Goal: Task Accomplishment & Management: Manage account settings

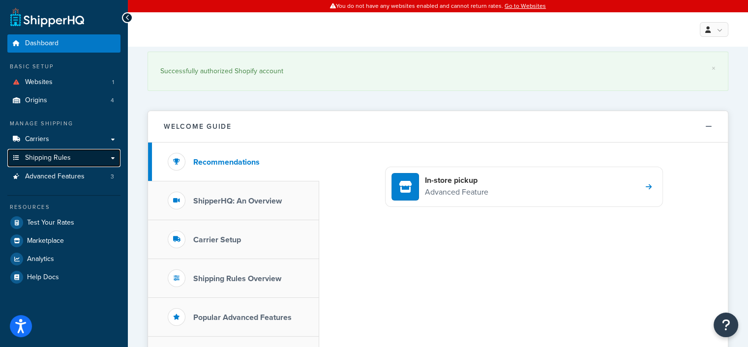
click at [64, 160] on span "Shipping Rules" at bounding box center [48, 158] width 46 height 8
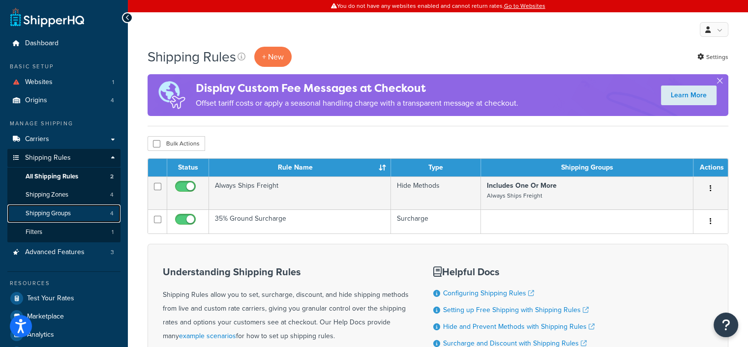
click at [69, 213] on span "Shipping Groups" at bounding box center [48, 214] width 45 height 8
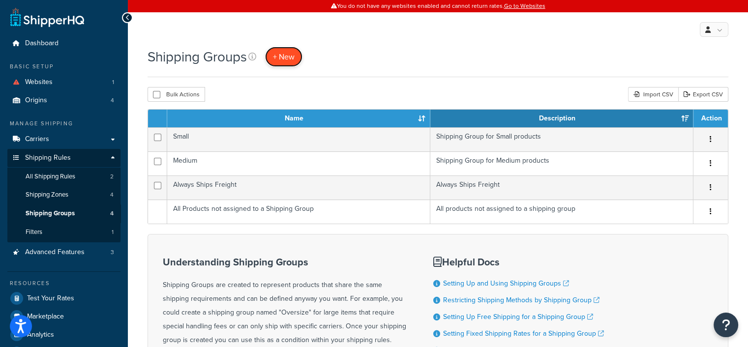
click at [287, 56] on span "+ New" at bounding box center [284, 56] width 22 height 11
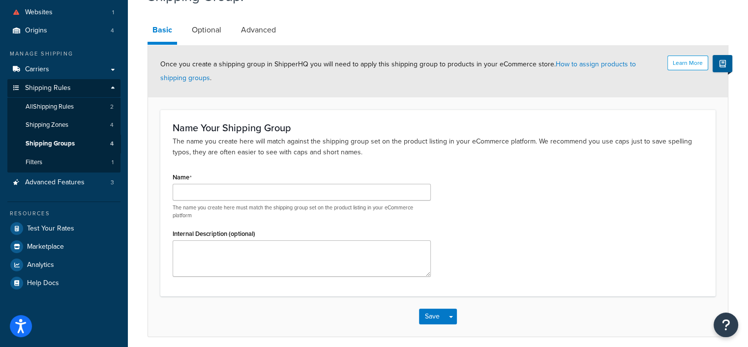
scroll to position [98, 0]
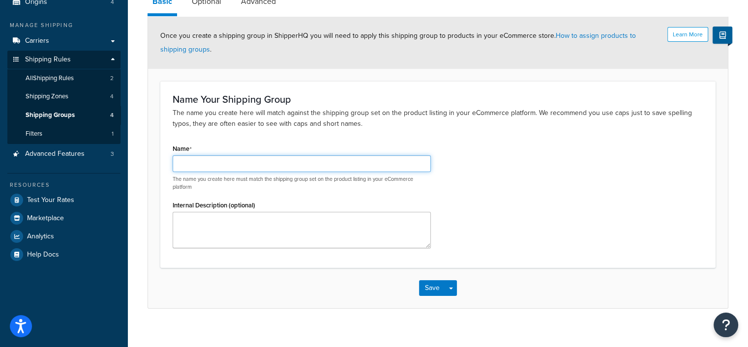
click at [188, 161] on input "Name" at bounding box center [302, 163] width 258 height 17
paste input "Hazmat Group I"
type input "Hazmat Group I"
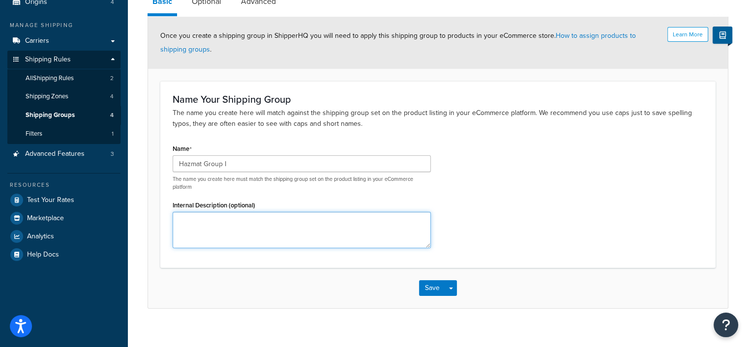
click at [210, 217] on textarea "Internal Description (optional)" at bounding box center [302, 230] width 258 height 36
paste textarea "Hazmat Group I (Polywater Products) Hazmat Group I covers Polywater products th…"
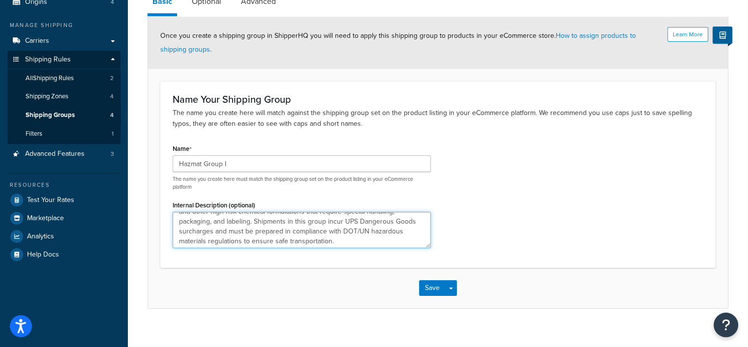
scroll to position [0, 0]
drag, startPoint x: 339, startPoint y: 244, endPoint x: 146, endPoint y: 212, distance: 196.0
click at [146, 212] on div "Shipping Group: Basic Optional Advanced Learn More Once you create a shipping g…" at bounding box center [438, 143] width 620 height 380
click at [290, 234] on textarea "Hazmat Group I (Polywater Products) Hazmat Group I covers Polywater products th…" at bounding box center [302, 230] width 258 height 36
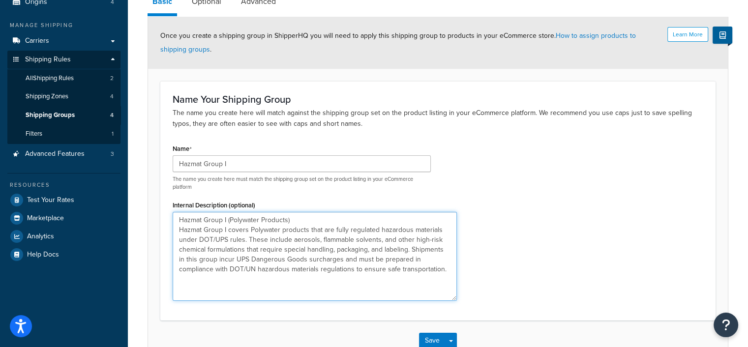
drag, startPoint x: 426, startPoint y: 245, endPoint x: 371, endPoint y: 291, distance: 72.3
click at [453, 298] on textarea "Hazmat Group I (Polywater Products) Hazmat Group I covers Polywater products th…" at bounding box center [315, 256] width 284 height 89
drag, startPoint x: 419, startPoint y: 270, endPoint x: 130, endPoint y: 216, distance: 293.8
click at [130, 216] on div "Shipping Group: Basic Optional Advanced Learn More Once you create a shipping g…" at bounding box center [438, 169] width 620 height 433
paste textarea ", such as aerosols, flammable solvents, and other high-risk formulations. These…"
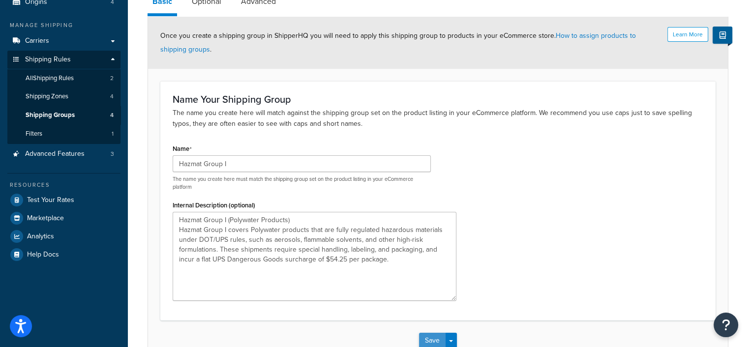
click at [432, 342] on button "Save" at bounding box center [432, 341] width 27 height 16
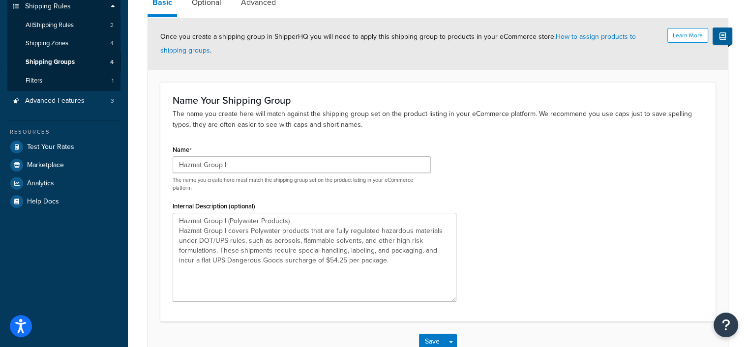
scroll to position [216, 0]
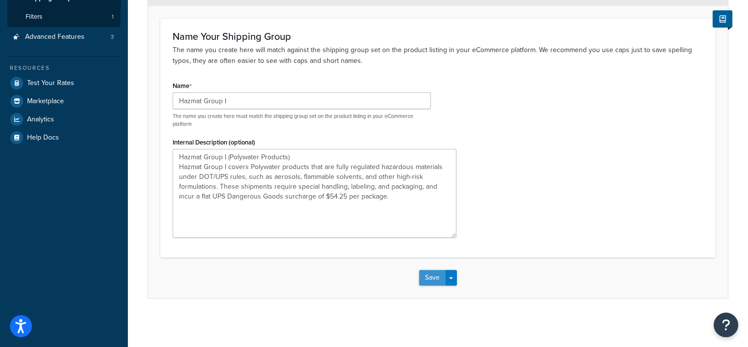
click at [434, 275] on button "Save" at bounding box center [432, 278] width 27 height 16
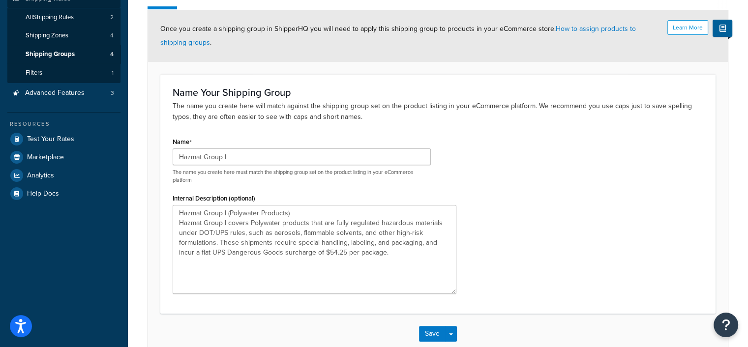
scroll to position [166, 0]
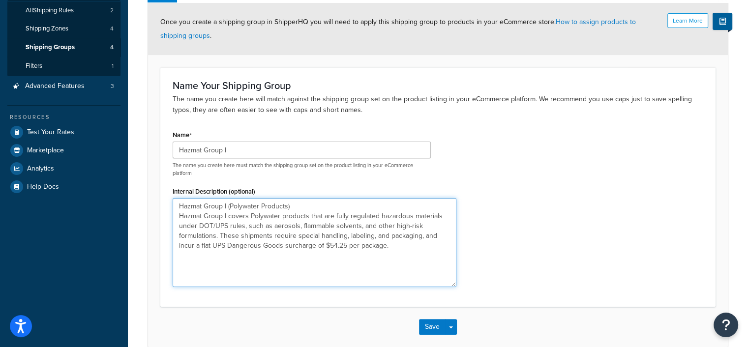
drag, startPoint x: 397, startPoint y: 247, endPoint x: 134, endPoint y: 204, distance: 266.2
click at [134, 204] on div "× Internal Description (optional): must be less than 255 characters. Shipping G…" at bounding box center [438, 126] width 620 height 492
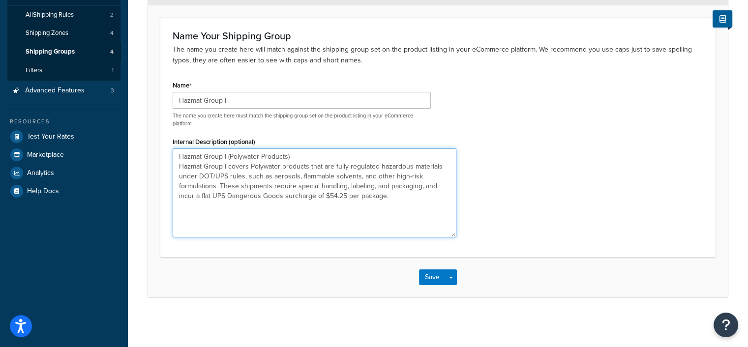
scroll to position [161, 0]
click at [392, 208] on textarea "Hazmat Group I (Polywater Products) Hazmat Group I covers Polywater products th…" at bounding box center [315, 193] width 284 height 89
drag, startPoint x: 396, startPoint y: 198, endPoint x: 131, endPoint y: 147, distance: 269.7
click at [131, 147] on div "Shipping Group: Basic Optional Advanced Learn More Once you create a shipping g…" at bounding box center [438, 106] width 620 height 433
paste textarea "Fully regulated materials (aerosols, flammable solvents, high-risk chemicals) r…"
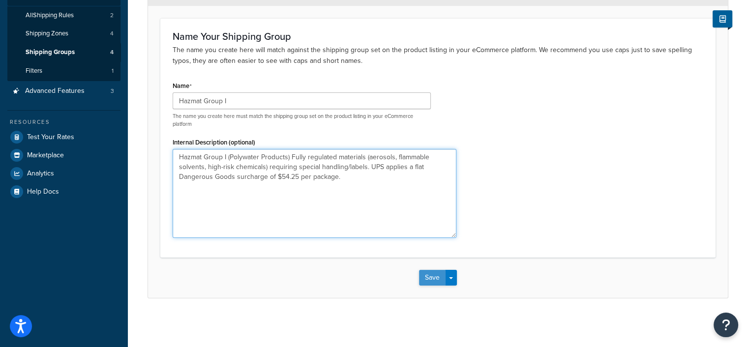
type textarea "Hazmat Group I (Polywater Products) Fully regulated materials (aerosols, flamma…"
click at [431, 279] on button "Save" at bounding box center [432, 278] width 27 height 16
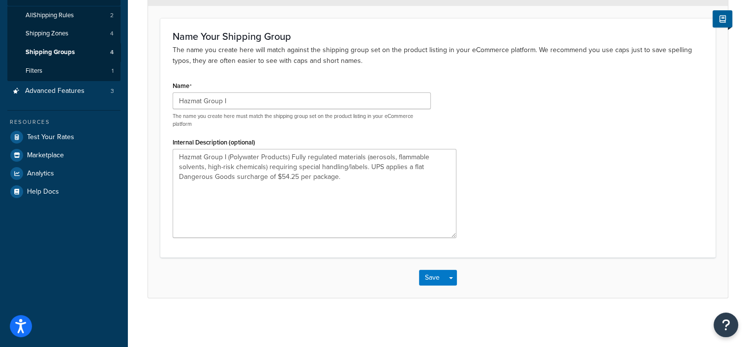
scroll to position [0, 0]
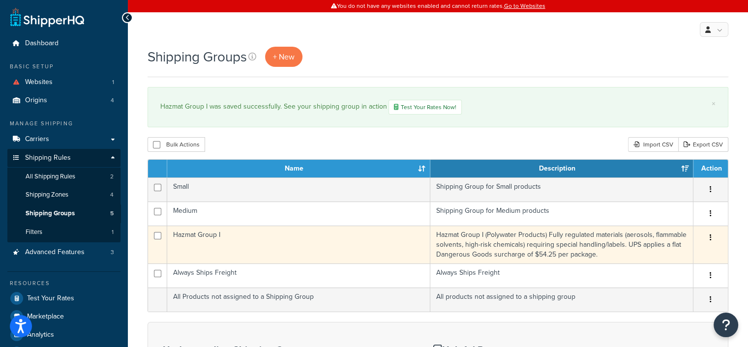
click at [229, 240] on td "Hazmat Group I" at bounding box center [298, 245] width 263 height 38
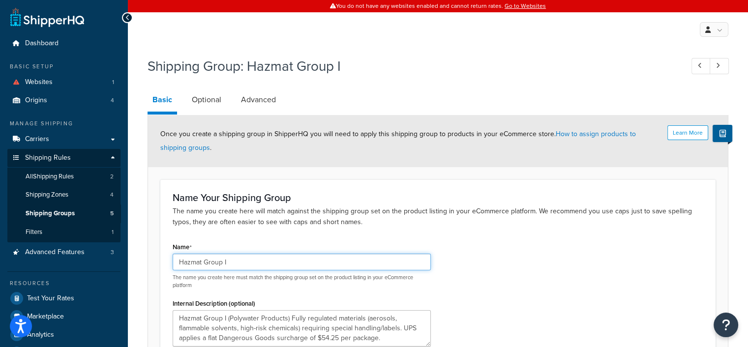
drag, startPoint x: 226, startPoint y: 261, endPoint x: 176, endPoint y: 262, distance: 50.2
click at [176, 262] on input "Hazmat Group I" at bounding box center [302, 262] width 258 height 17
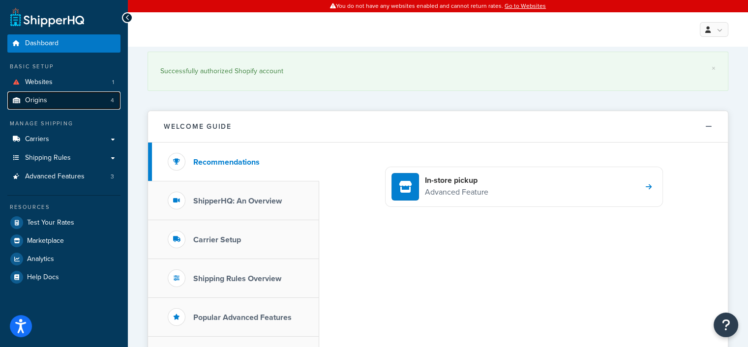
click at [56, 99] on link "Origins 4" at bounding box center [63, 101] width 113 height 18
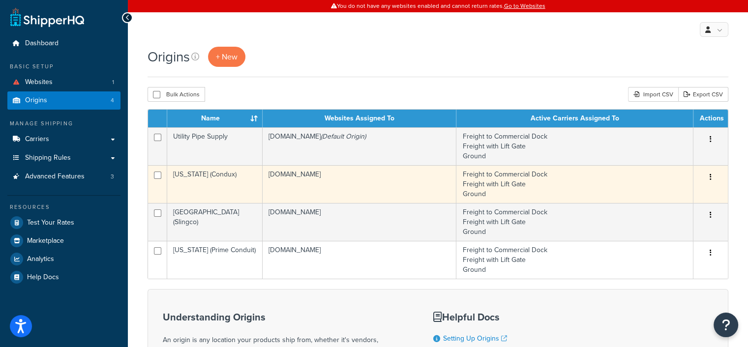
click at [240, 177] on td "[US_STATE] (Condux)" at bounding box center [214, 184] width 95 height 38
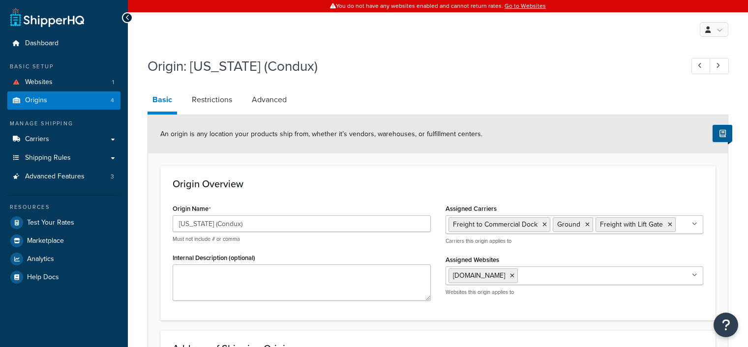
select select "23"
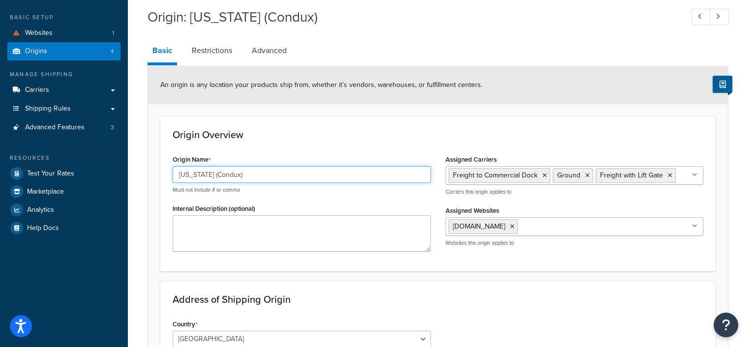
click at [237, 174] on input "[US_STATE] (Condux)" at bounding box center [302, 174] width 258 height 17
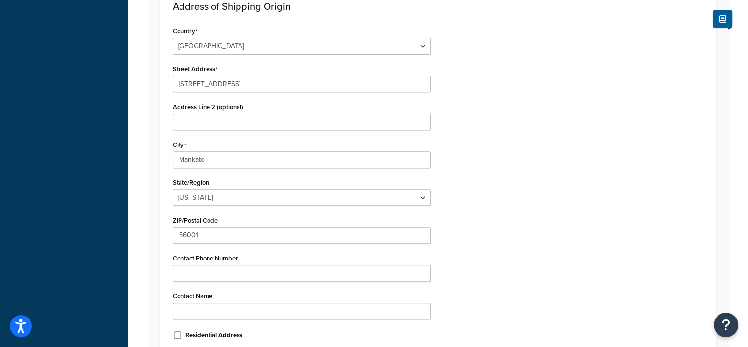
scroll to position [344, 0]
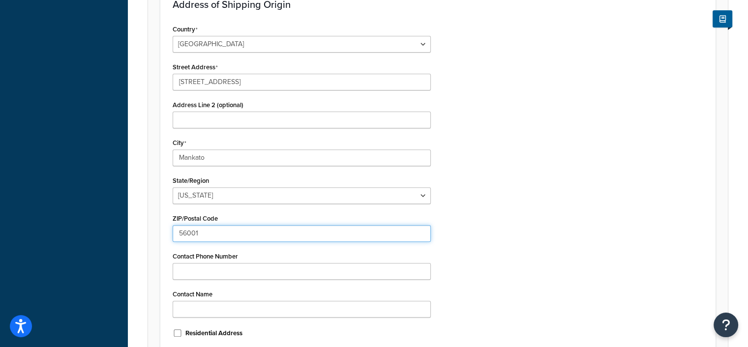
drag, startPoint x: 206, startPoint y: 234, endPoint x: 168, endPoint y: 235, distance: 38.4
click at [168, 235] on div "Country United States United Kingdom Afghanistan Åland Islands Albania Algeria …" at bounding box center [301, 184] width 273 height 325
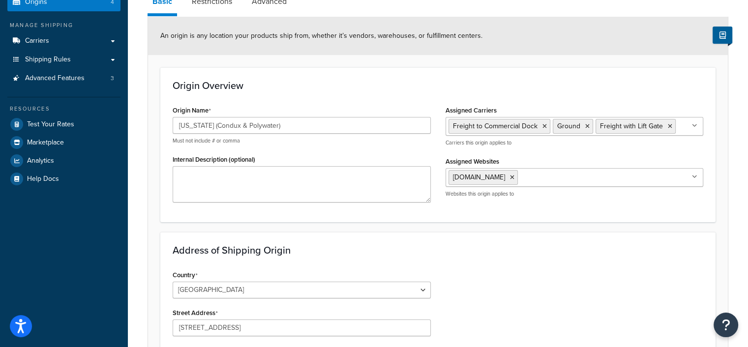
scroll to position [0, 0]
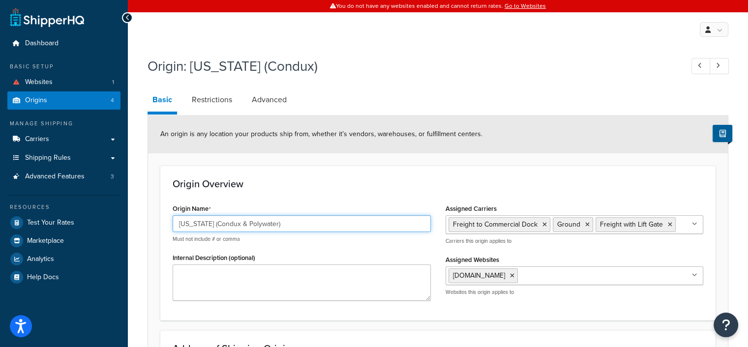
click at [215, 222] on input "Minnesota (Condux & Polywater)" at bounding box center [302, 224] width 258 height 17
paste input "56001"
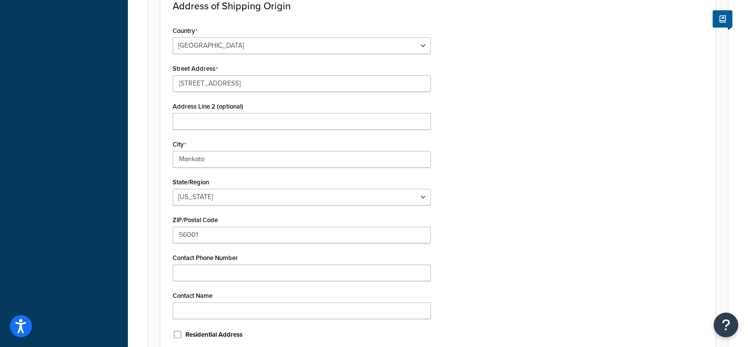
scroll to position [394, 0]
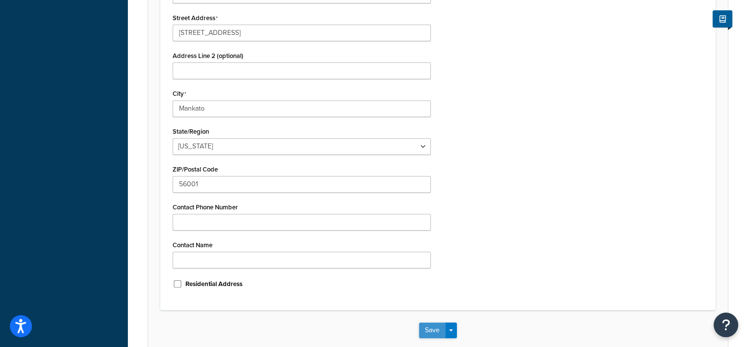
type input "[US_STATE] - Condux & Polywater - 56001"
click at [432, 330] on button "Save" at bounding box center [432, 331] width 27 height 16
